Goal: Information Seeking & Learning: Learn about a topic

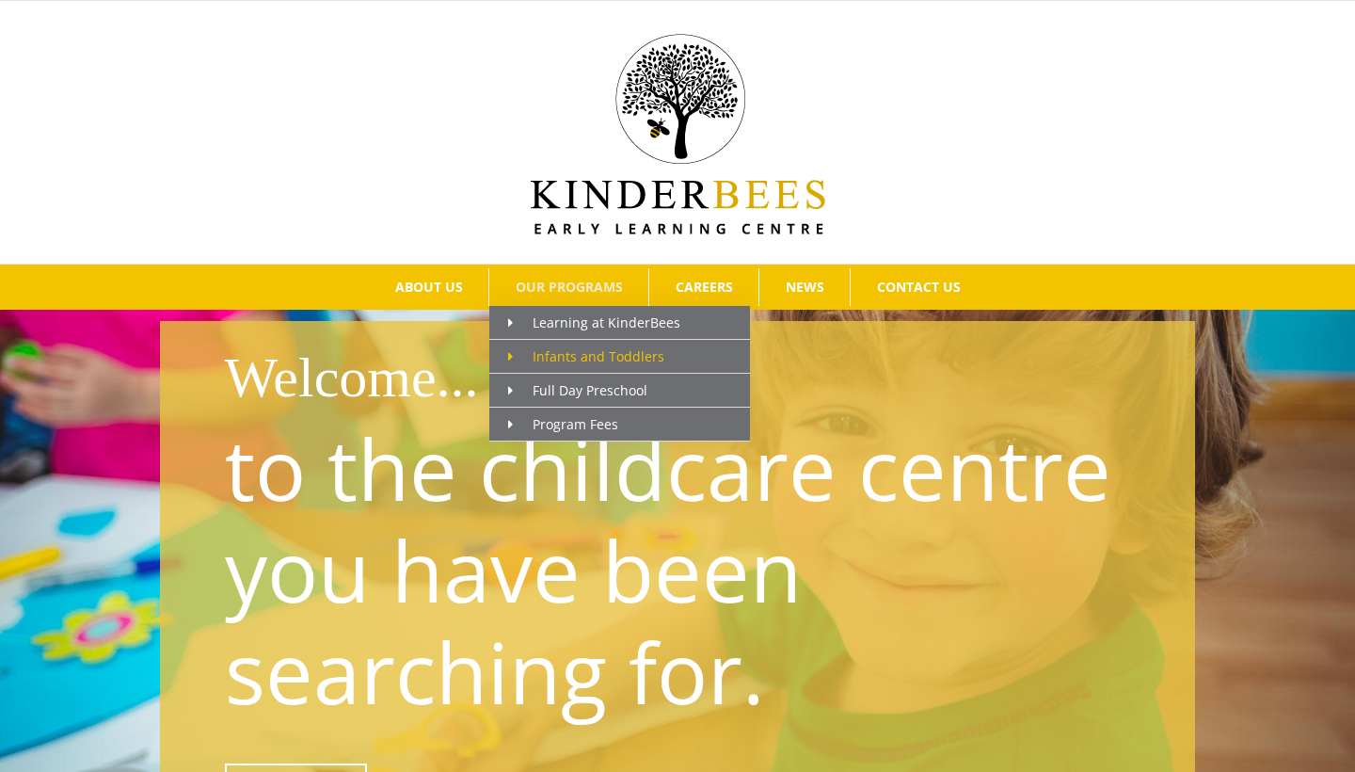
click at [613, 347] on span "Infants and Toddlers" at bounding box center [586, 356] width 156 height 18
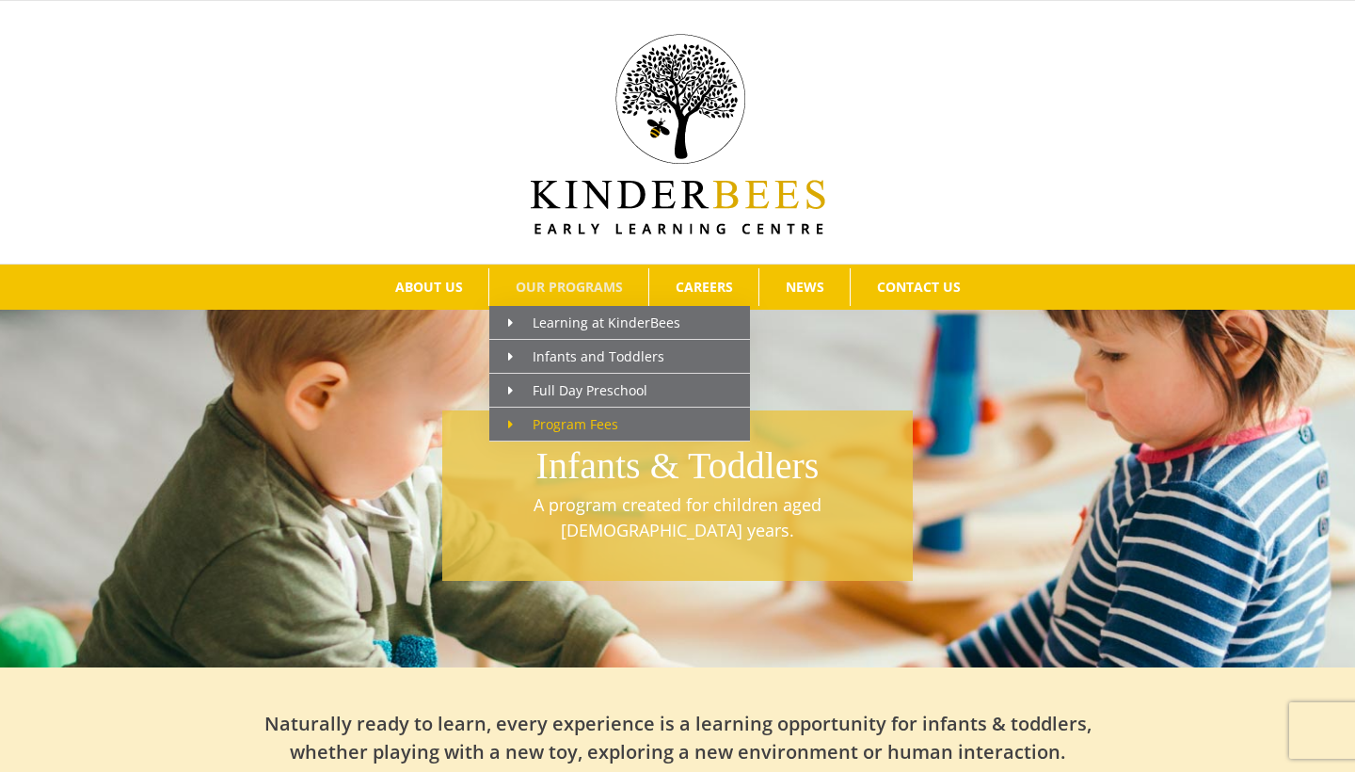
click at [593, 417] on span "Program Fees" at bounding box center [563, 424] width 110 height 18
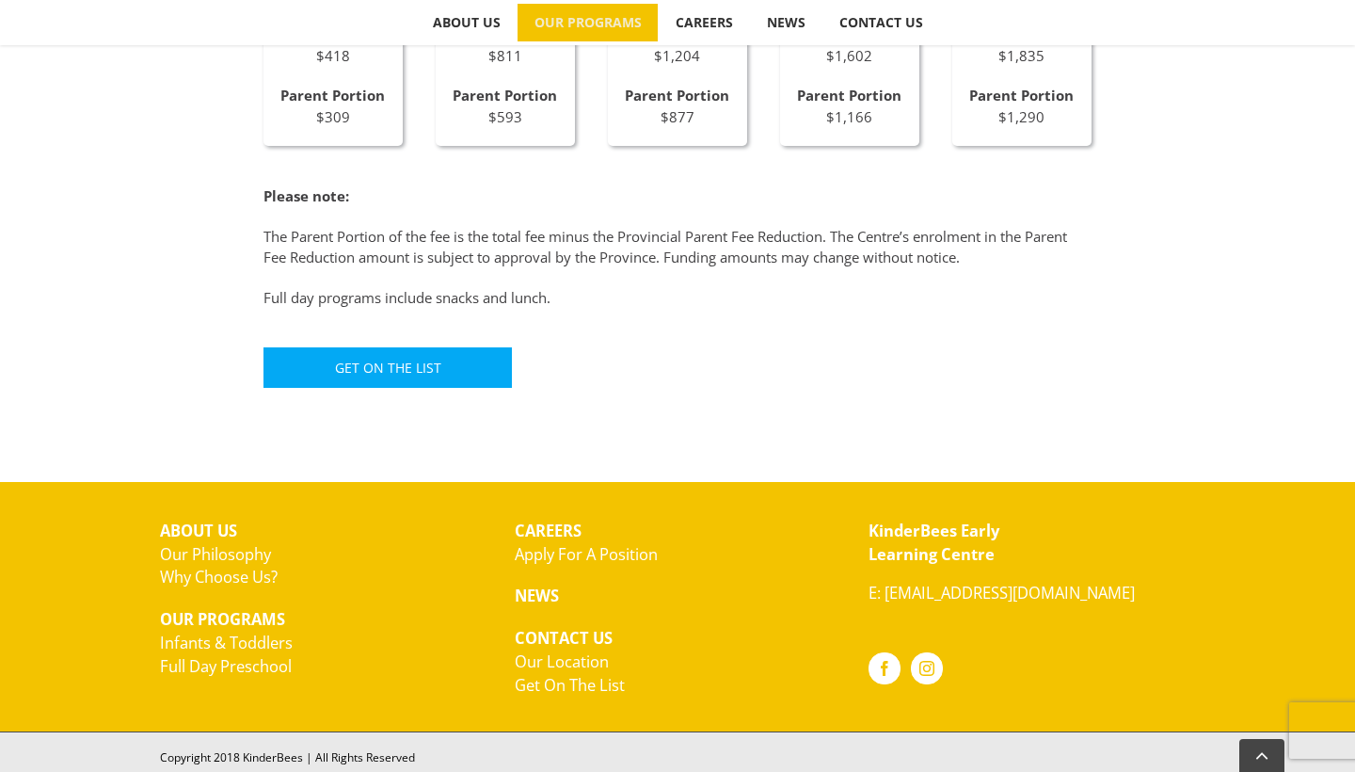
scroll to position [1275, 0]
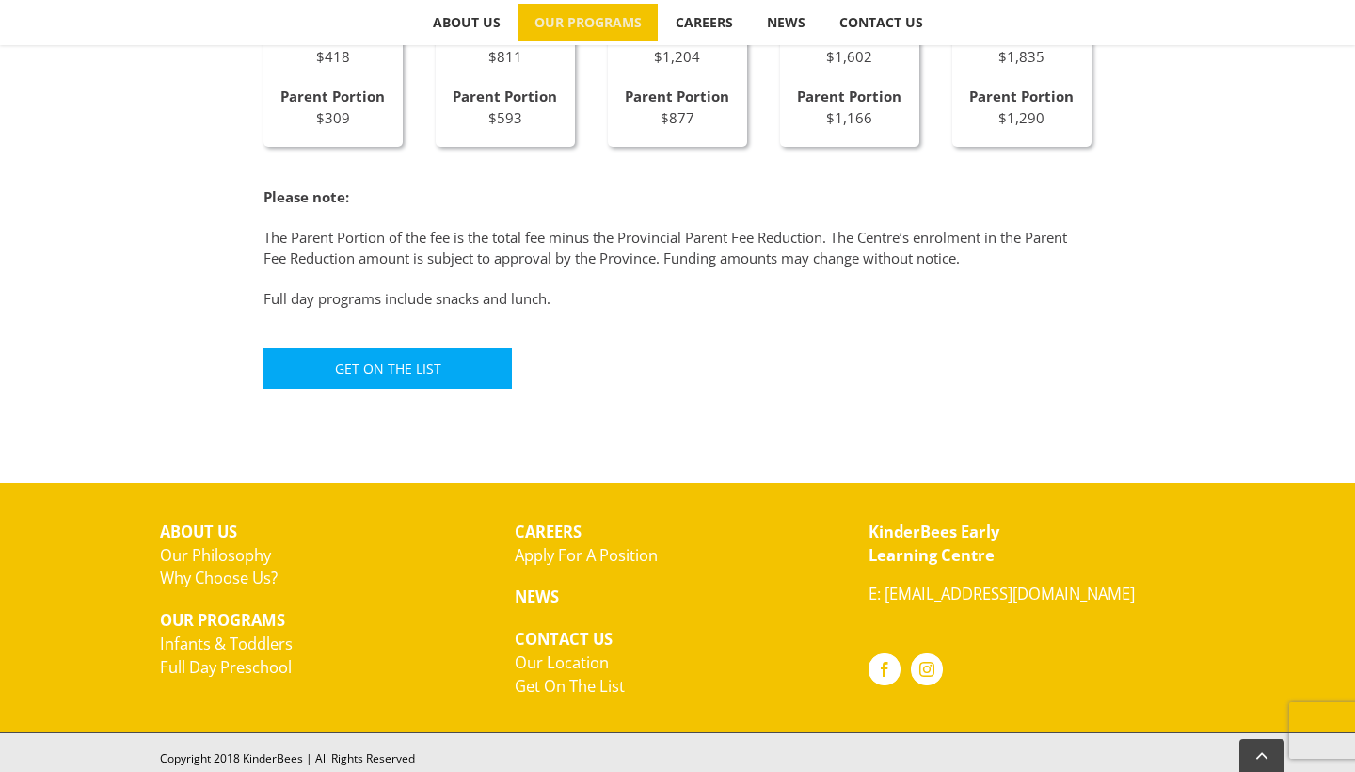
click at [561, 657] on link "Our Location" at bounding box center [562, 662] width 94 height 22
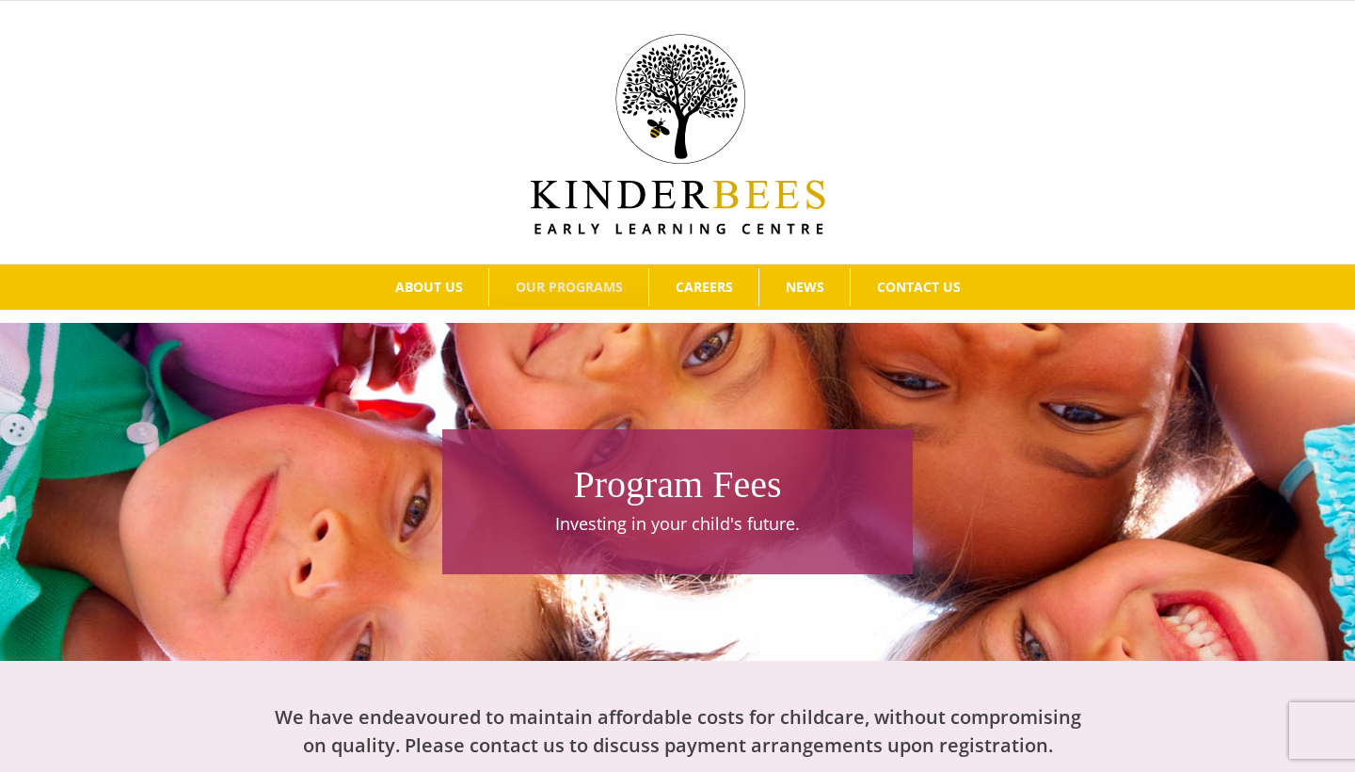
scroll to position [0, 0]
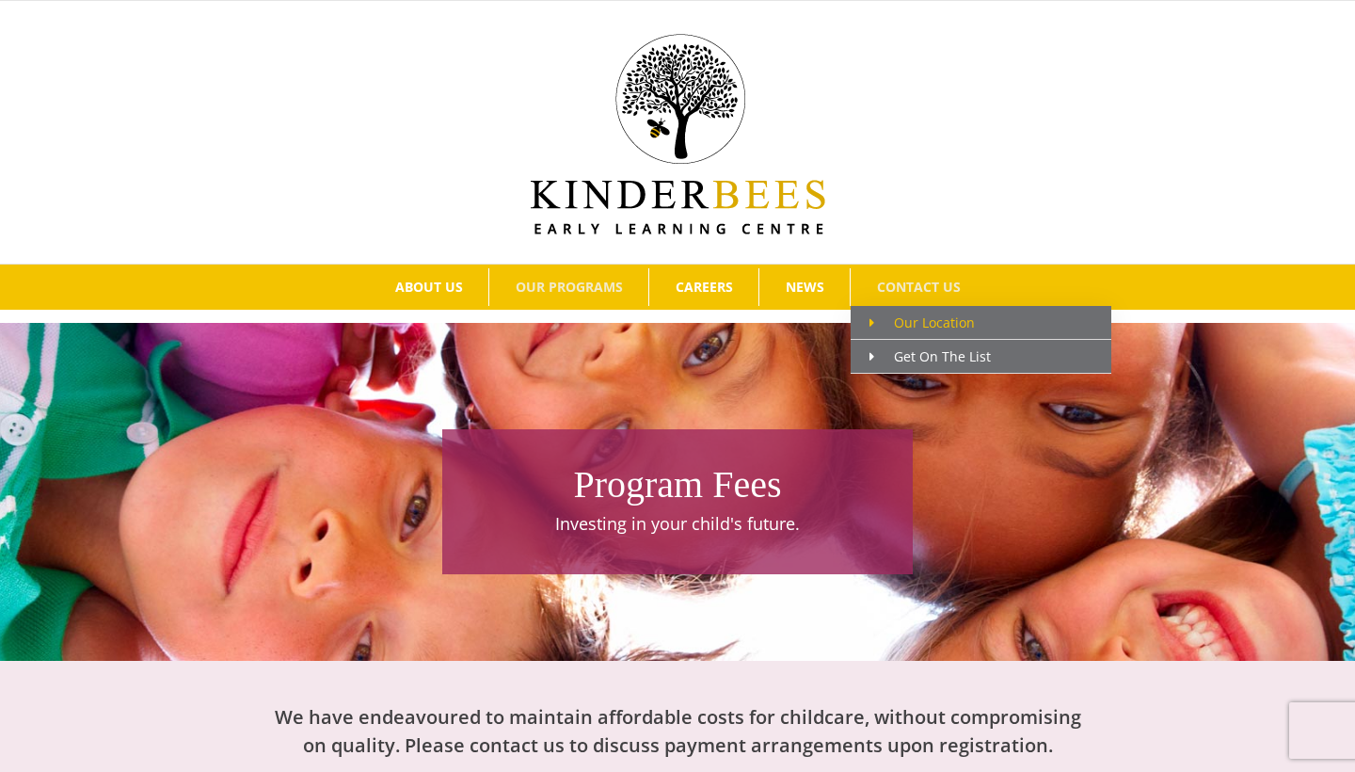
click at [926, 319] on span "Our Location" at bounding box center [922, 322] width 105 height 18
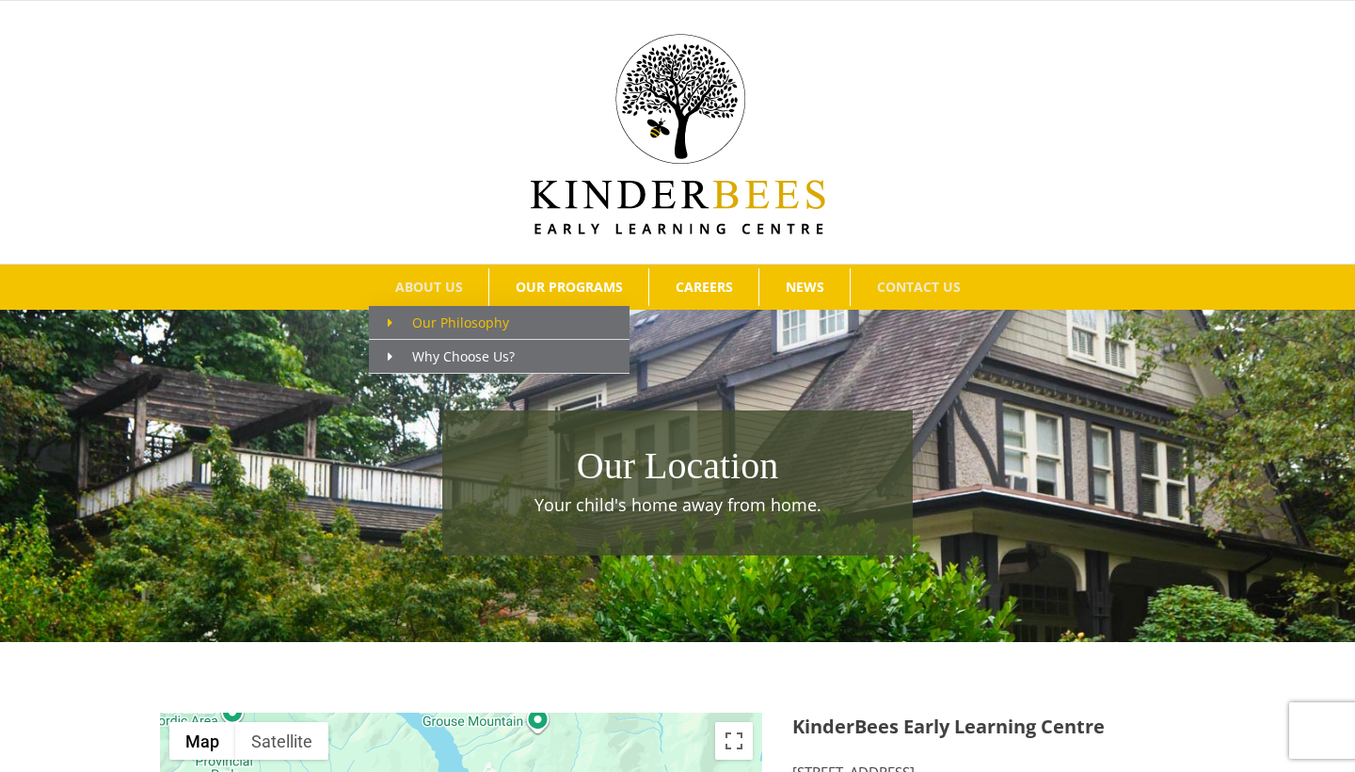
click at [440, 311] on link "Our Philosophy" at bounding box center [499, 323] width 261 height 34
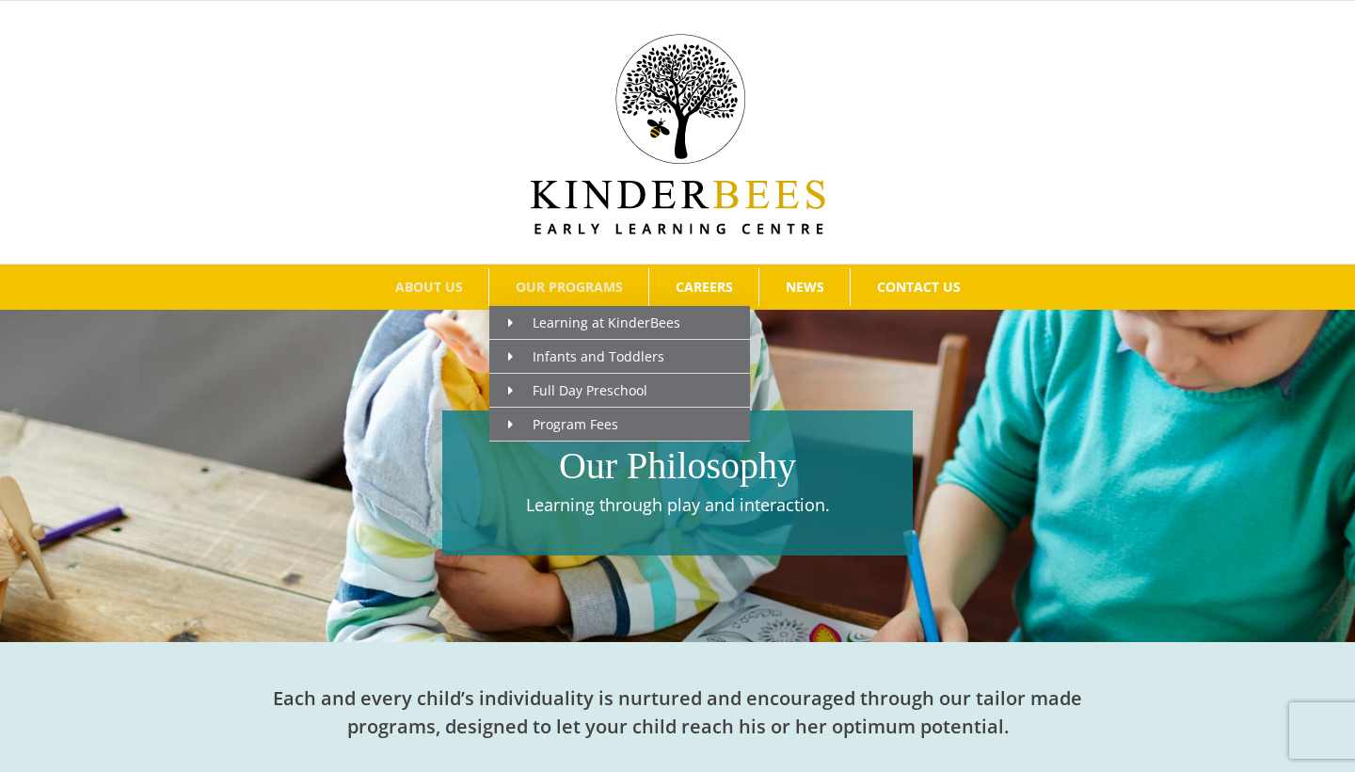
click at [552, 280] on span "OUR PROGRAMS" at bounding box center [569, 286] width 107 height 13
